Goal: Transaction & Acquisition: Purchase product/service

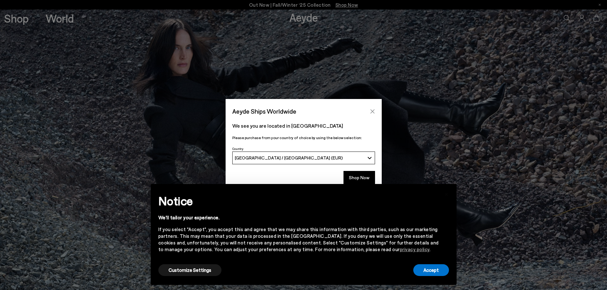
click at [377, 109] on button "Close" at bounding box center [373, 112] width 10 height 10
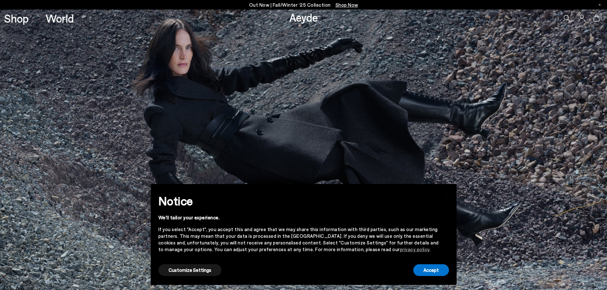
click at [422, 111] on img at bounding box center [303, 150] width 607 height 281
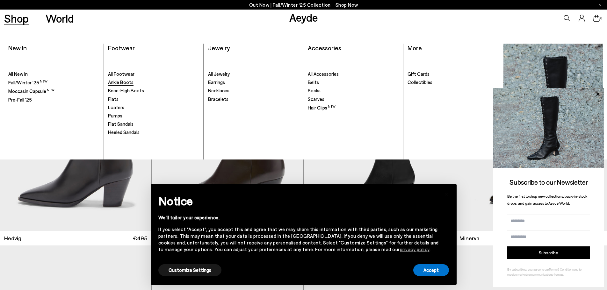
click at [124, 84] on span "Ankle Boots" at bounding box center [120, 82] width 25 height 6
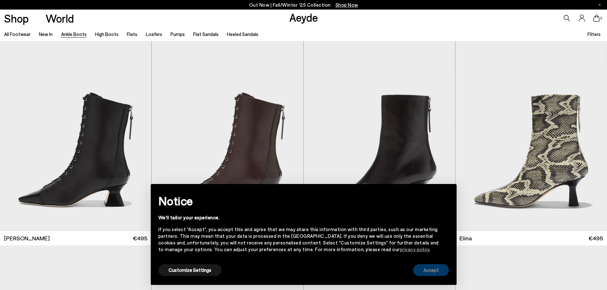
click at [442, 272] on button "Accept" at bounding box center [431, 270] width 36 height 12
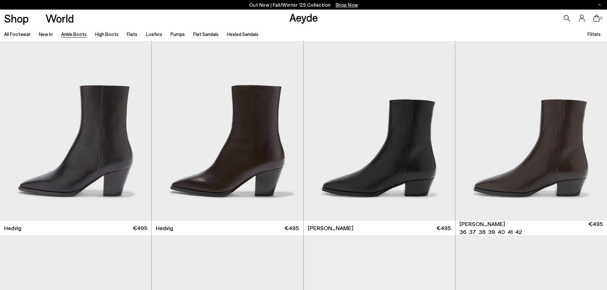
scroll to position [319, 0]
